Goal: Task Accomplishment & Management: Manage account settings

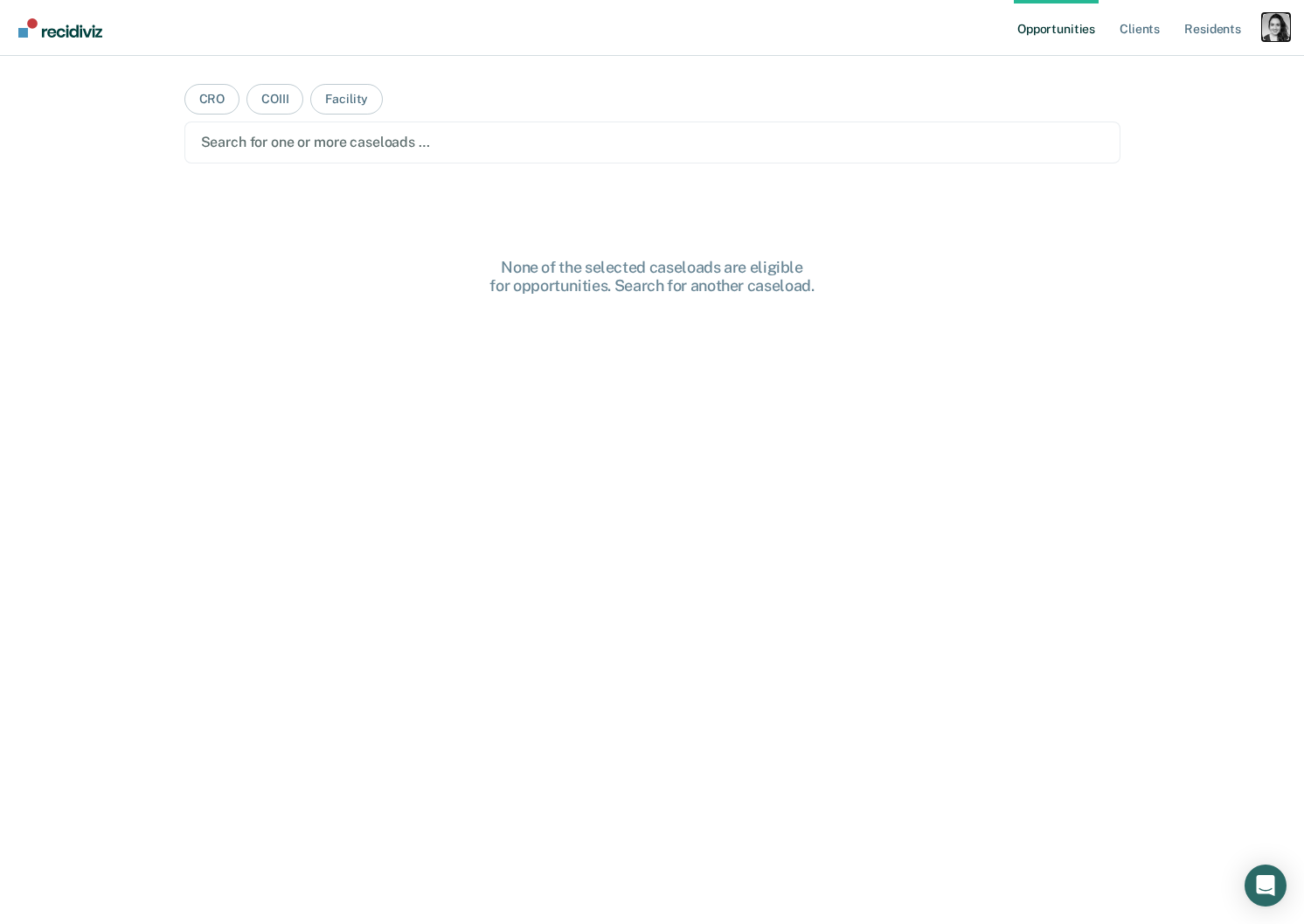
click at [1273, 35] on div "Profile dropdown button" at bounding box center [1276, 27] width 27 height 27
click at [1145, 66] on link "Profile" at bounding box center [1205, 71] width 140 height 15
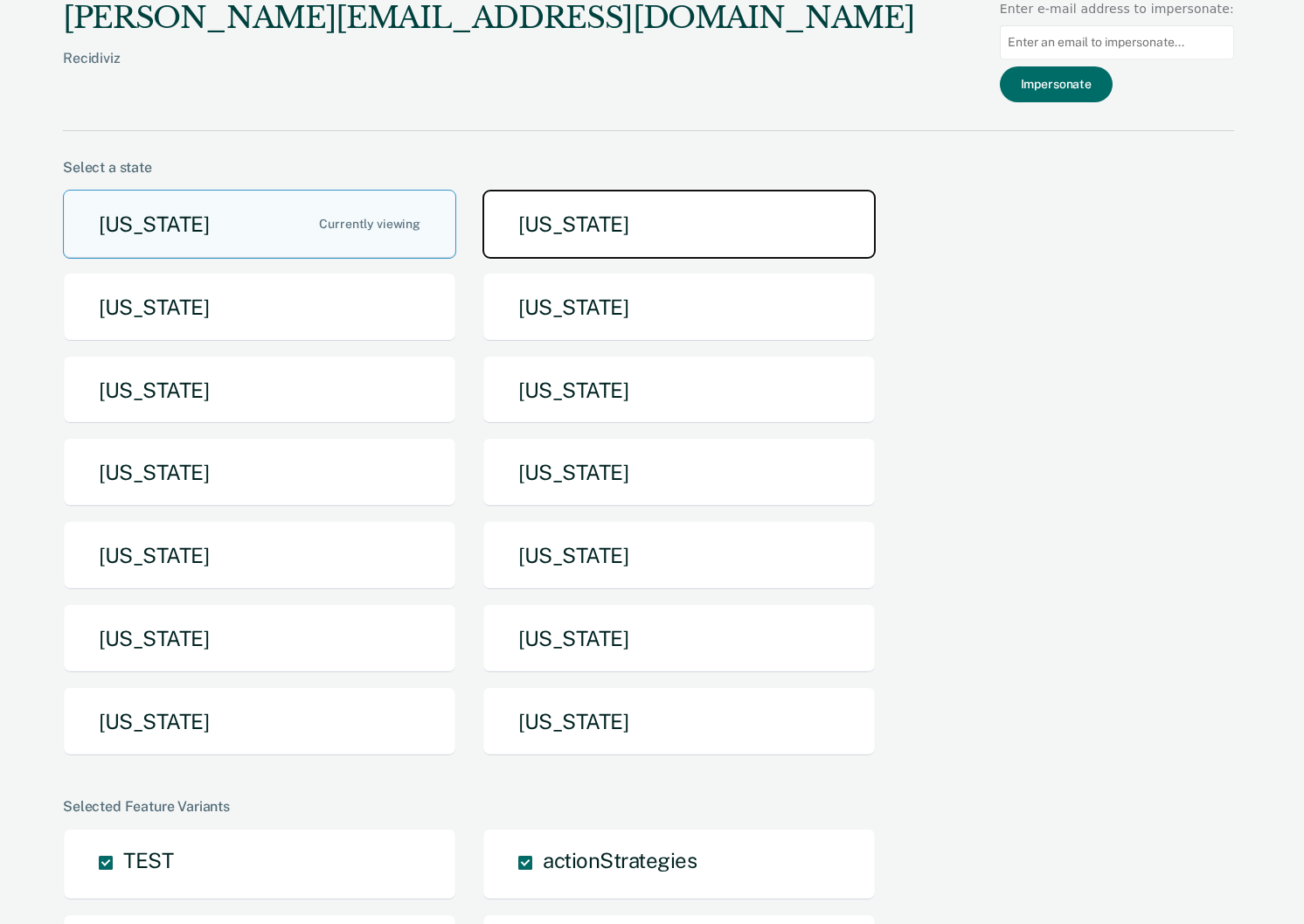
click at [668, 216] on button "[US_STATE]" at bounding box center [679, 224] width 394 height 69
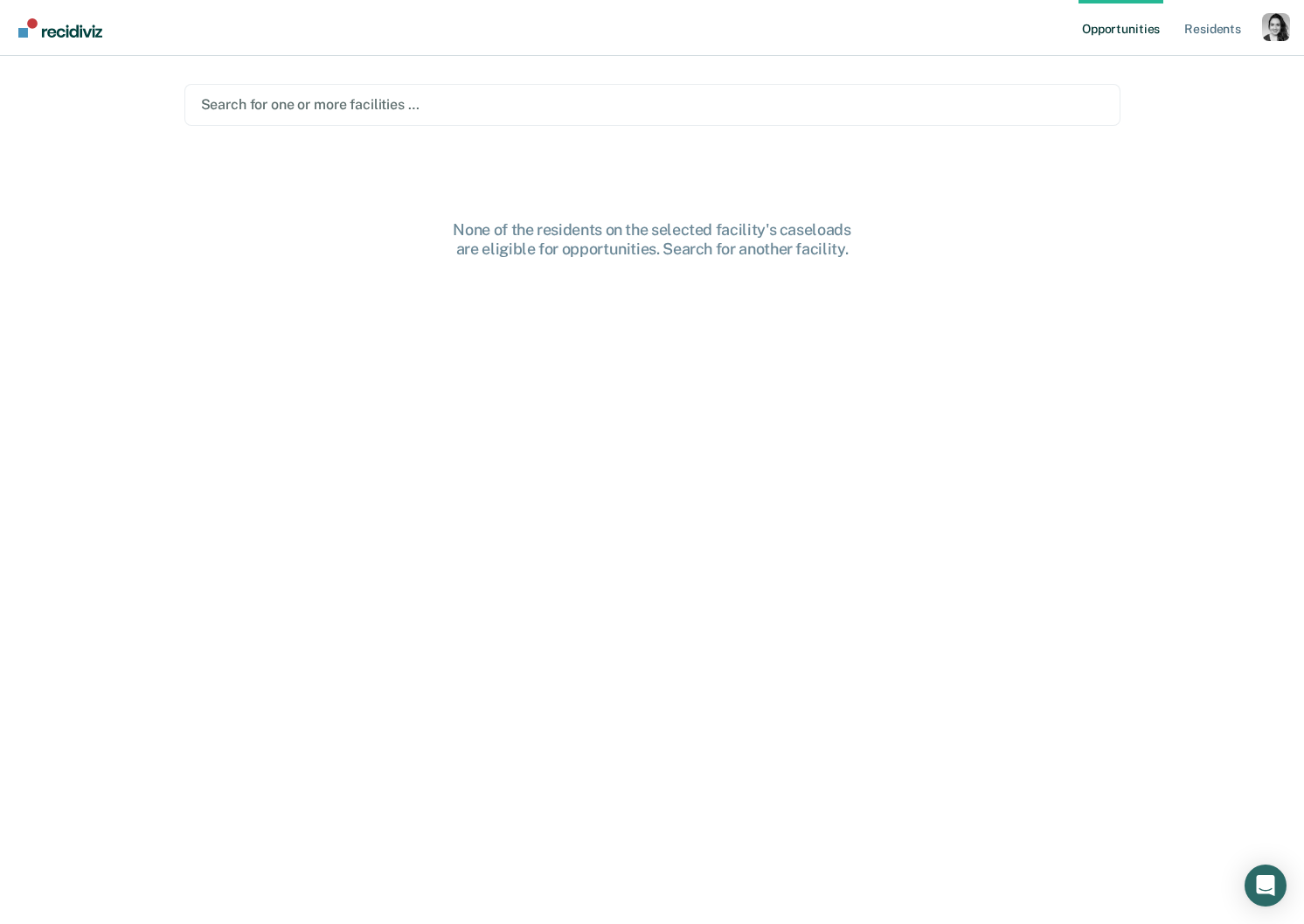
click at [791, 81] on main "Search for one or more facilities … None of the residents on the selected facil…" at bounding box center [652, 468] width 978 height 826
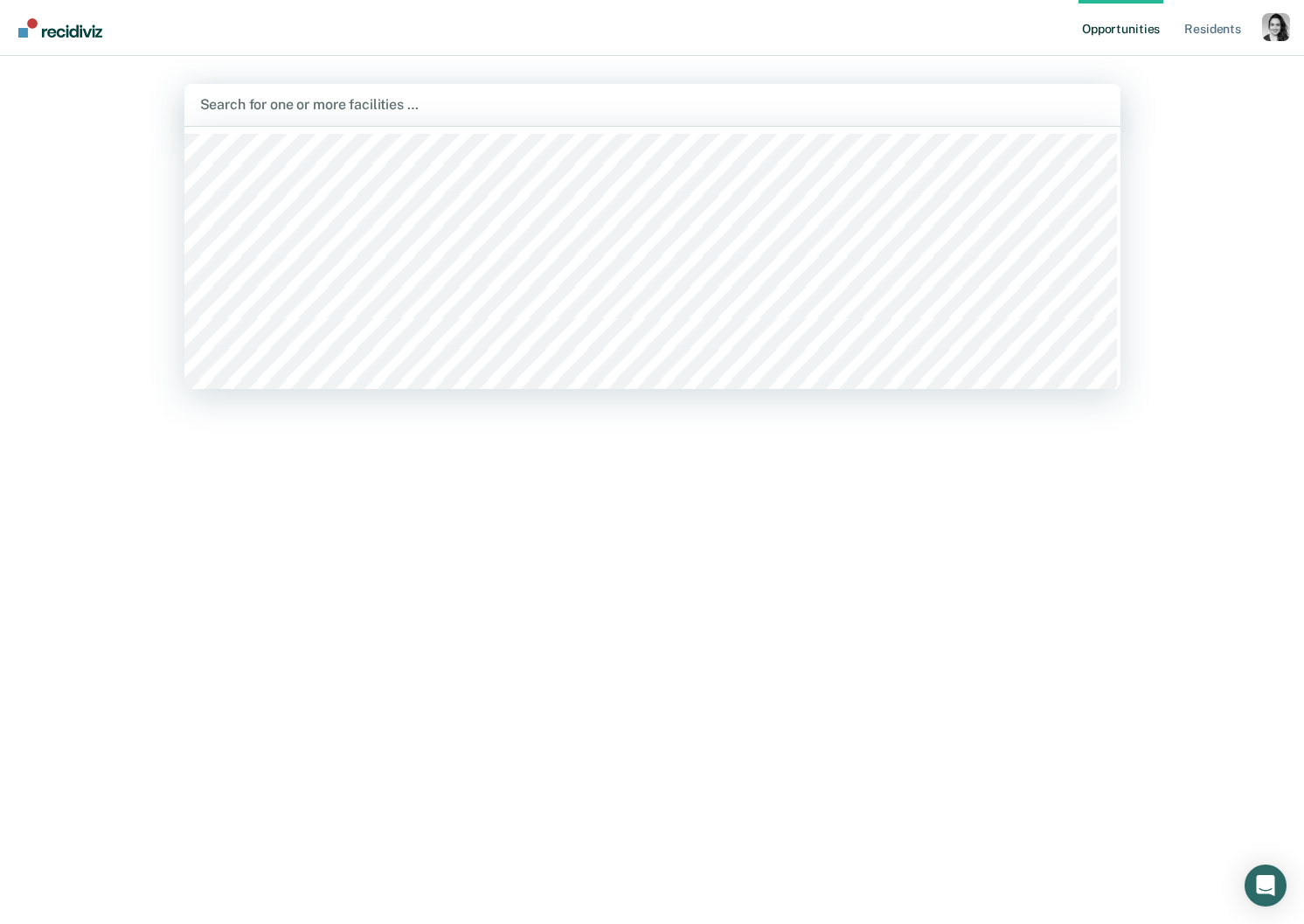
click at [651, 106] on div at bounding box center [652, 104] width 904 height 20
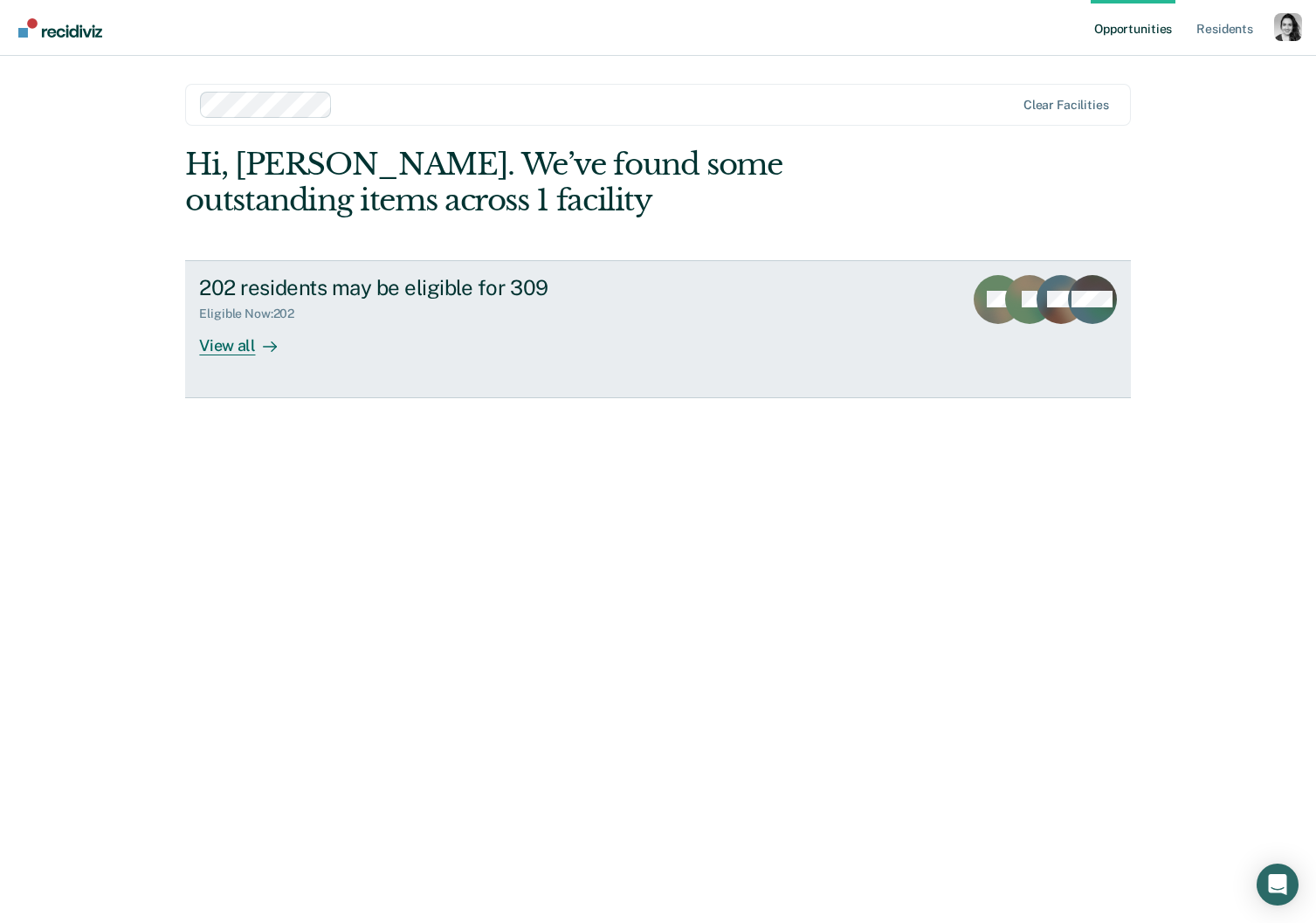
click at [371, 268] on link "202 residents may be eligible for 309 Eligible Now : 202 View all SE JL WB + 199" at bounding box center [658, 329] width 945 height 138
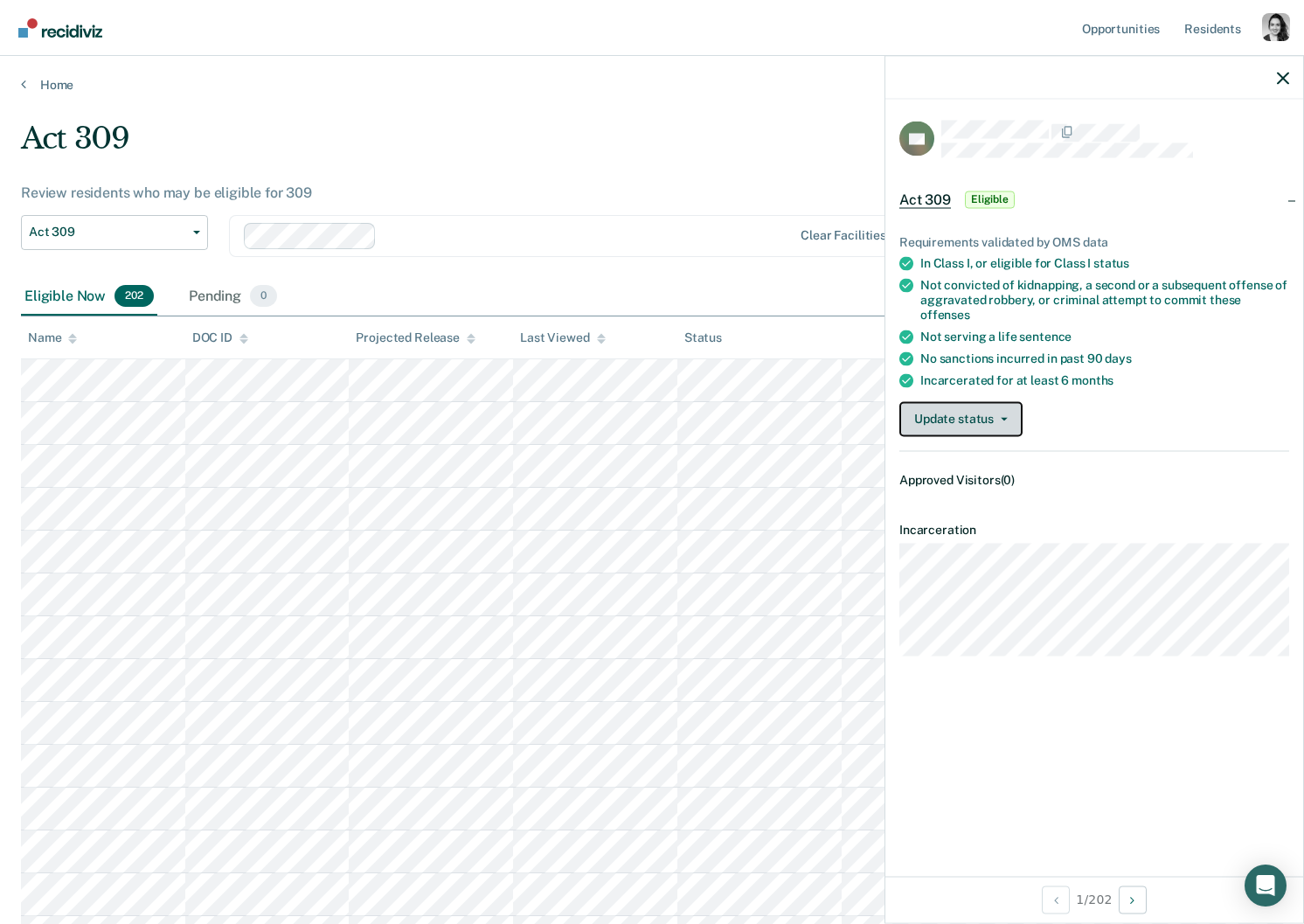
click at [930, 402] on button "Update status" at bounding box center [960, 419] width 123 height 35
drag, startPoint x: 1163, startPoint y: 413, endPoint x: 1306, endPoint y: 517, distance: 176.8
click at [1164, 413] on div "Update status Mark Pending" at bounding box center [1094, 419] width 390 height 35
